Goal: Transaction & Acquisition: Subscribe to service/newsletter

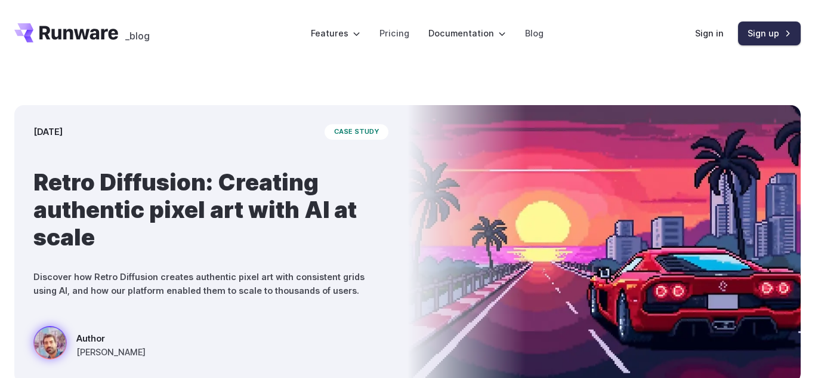
click at [766, 41] on link "Sign up" at bounding box center [769, 32] width 63 height 23
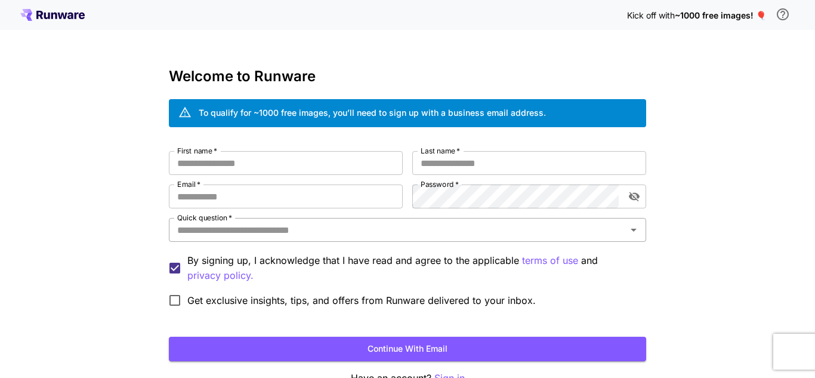
click at [635, 232] on icon "Open" at bounding box center [633, 229] width 14 height 14
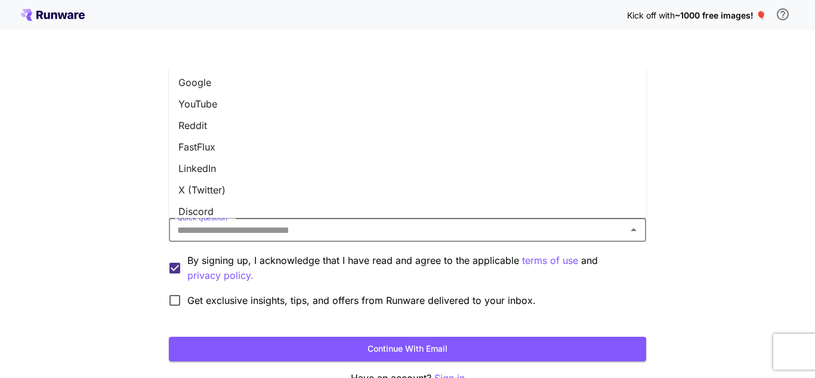
click at [635, 232] on icon "Close" at bounding box center [633, 229] width 14 height 14
